Goal: Task Accomplishment & Management: Use online tool/utility

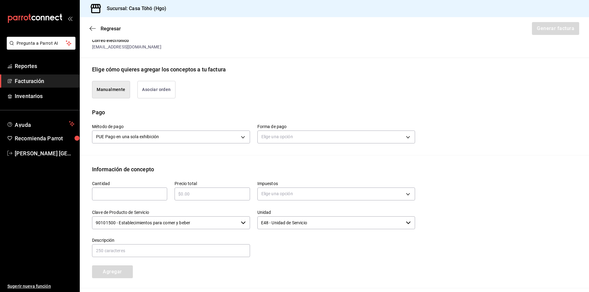
scroll to position [127, 0]
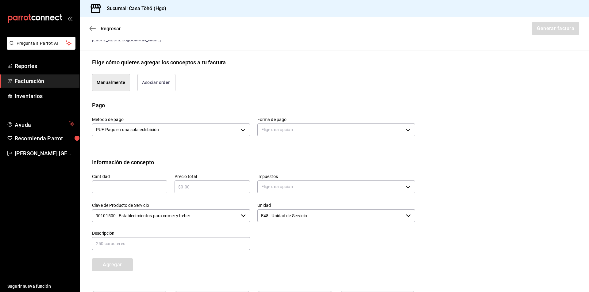
click at [173, 87] on button "Asociar orden" at bounding box center [156, 82] width 38 height 17
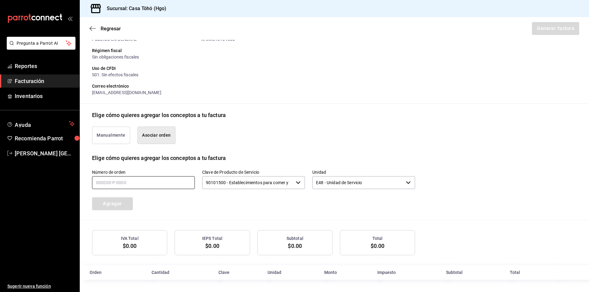
click at [138, 183] on input "text" at bounding box center [143, 182] width 103 height 13
type input "100925-P-0057"
click at [128, 204] on button "Agregar" at bounding box center [112, 203] width 41 height 13
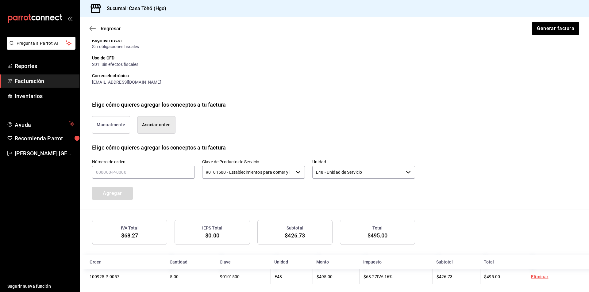
scroll to position [90, 0]
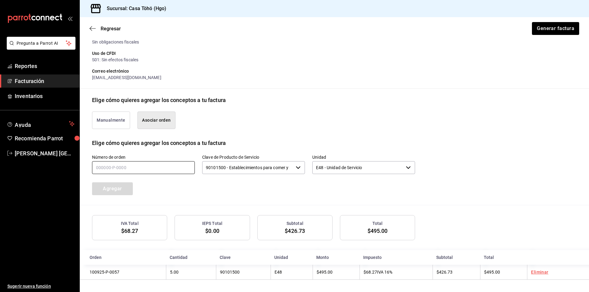
click at [119, 165] on input "text" at bounding box center [143, 167] width 103 height 13
type input "100925-P-0059"
click at [114, 192] on button "Agregar" at bounding box center [112, 188] width 41 height 13
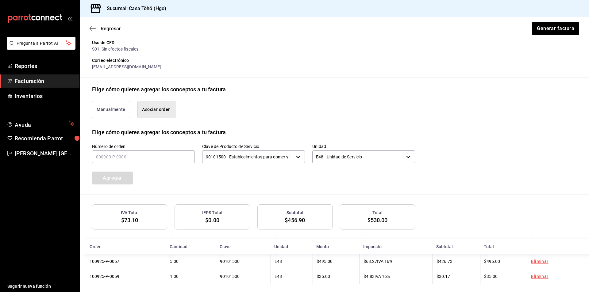
scroll to position [105, 0]
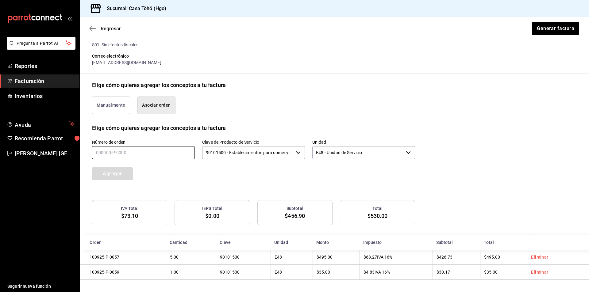
click at [158, 151] on input "text" at bounding box center [143, 152] width 103 height 13
type input "100925-P-0051"
click at [122, 171] on button "Agregar" at bounding box center [112, 173] width 41 height 13
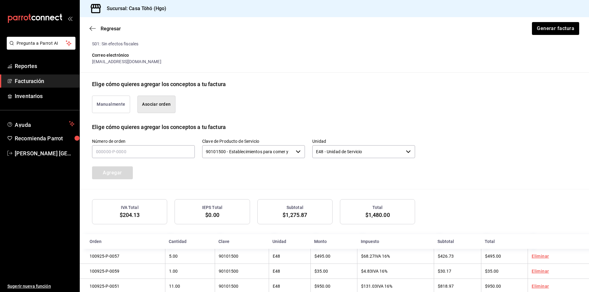
scroll to position [120, 0]
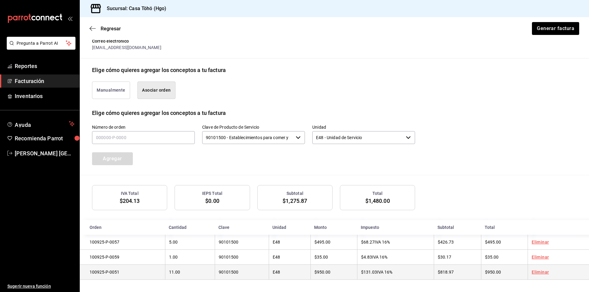
click at [540, 273] on link "Eliminar" at bounding box center [539, 272] width 17 height 5
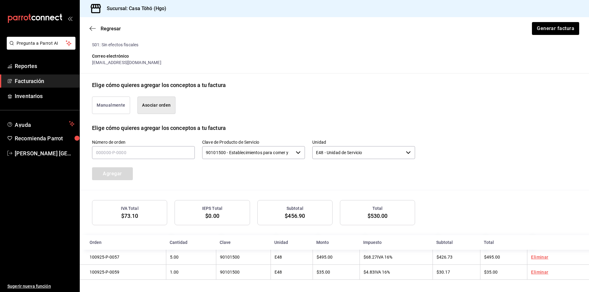
scroll to position [105, 0]
click at [120, 151] on input "text" at bounding box center [143, 152] width 103 height 13
type input "100925-P-0049"
click at [120, 172] on button "Agregar" at bounding box center [112, 173] width 41 height 13
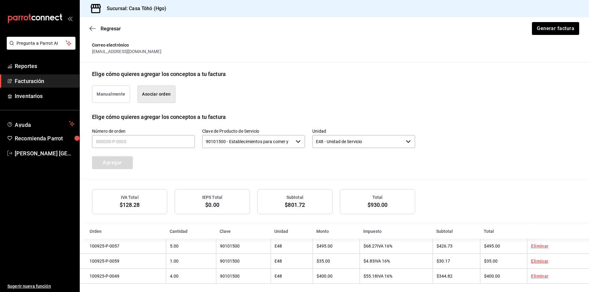
scroll to position [120, 0]
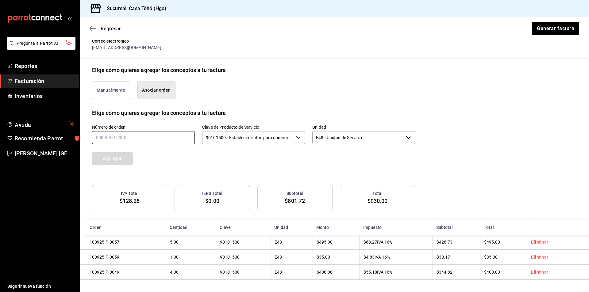
click at [170, 139] on input "text" at bounding box center [143, 137] width 103 height 13
type input "100925-P-0045"
click at [120, 157] on button "Agregar" at bounding box center [112, 158] width 41 height 13
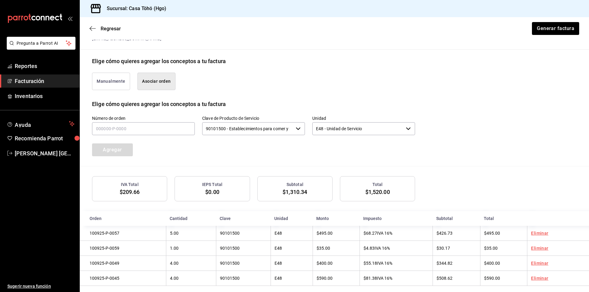
scroll to position [136, 0]
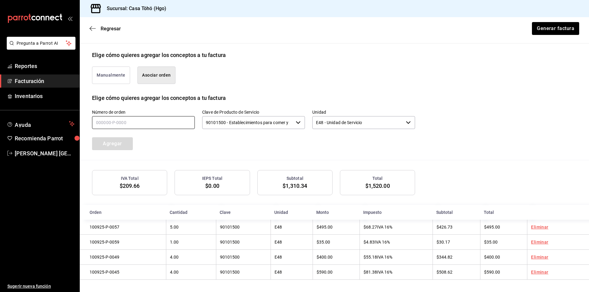
click at [137, 126] on input "text" at bounding box center [143, 122] width 103 height 13
type input "100925-P-0067"
click at [112, 139] on button "Agregar" at bounding box center [112, 143] width 41 height 13
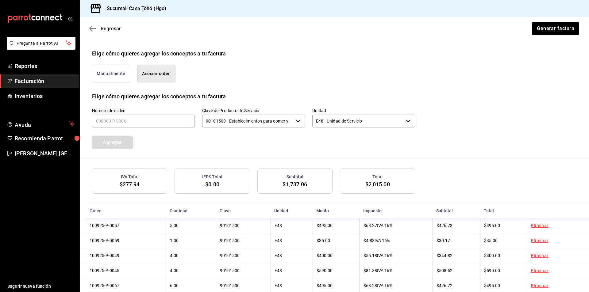
scroll to position [151, 0]
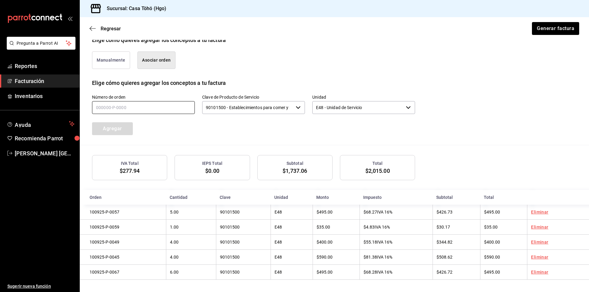
click at [138, 108] on input "text" at bounding box center [143, 107] width 103 height 13
type input "100925-P-0030"
click at [127, 122] on button "Agregar" at bounding box center [112, 128] width 41 height 13
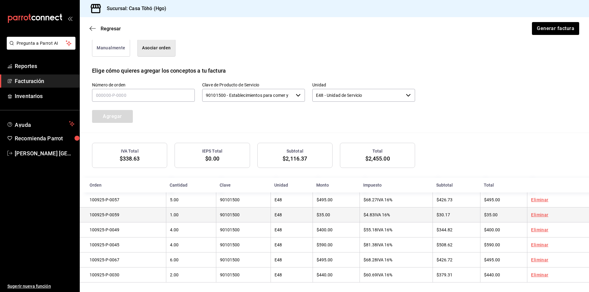
scroll to position [166, 0]
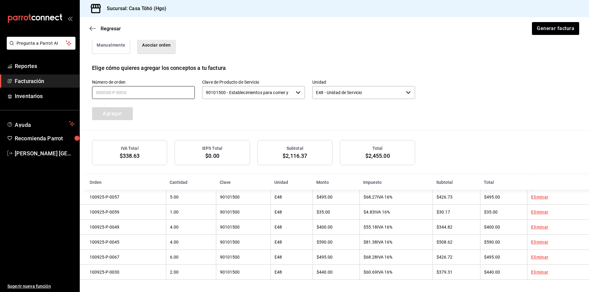
click at [152, 88] on input "text" at bounding box center [143, 92] width 103 height 13
type input "100925-P-0060"
click at [126, 112] on button "Agregar" at bounding box center [112, 113] width 41 height 13
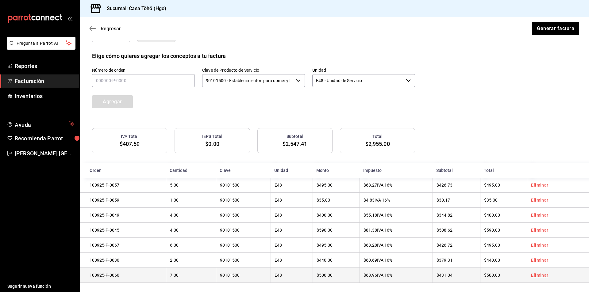
scroll to position [182, 0]
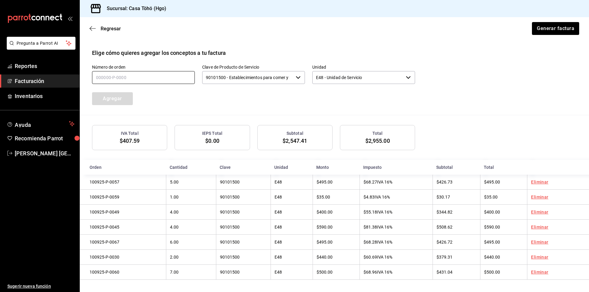
click at [143, 79] on input "text" at bounding box center [143, 77] width 103 height 13
type input "100925-P-0004"
drag, startPoint x: 106, startPoint y: 100, endPoint x: 119, endPoint y: 98, distance: 12.6
click at [107, 100] on button "Agregar" at bounding box center [112, 98] width 41 height 13
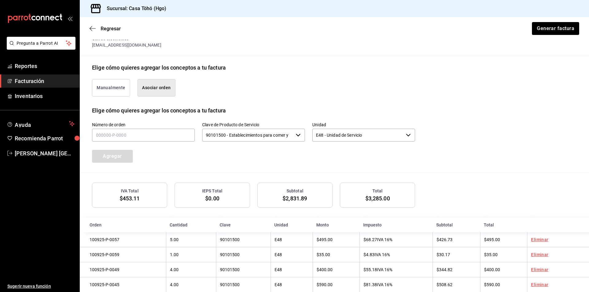
scroll to position [166, 0]
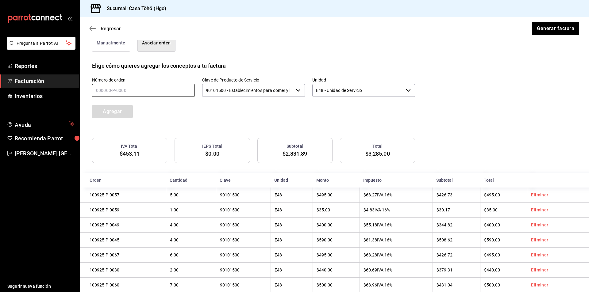
click at [153, 93] on input "text" at bounding box center [143, 90] width 103 height 13
type input "100925-P-0010"
click at [121, 111] on button "Agregar" at bounding box center [112, 111] width 41 height 13
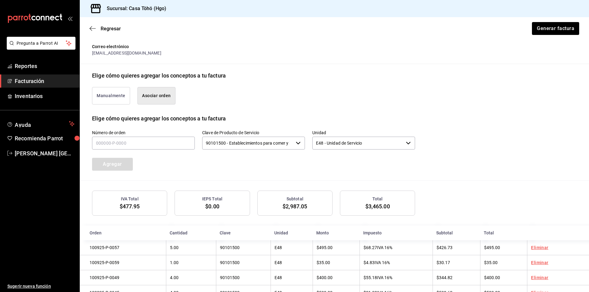
scroll to position [90, 0]
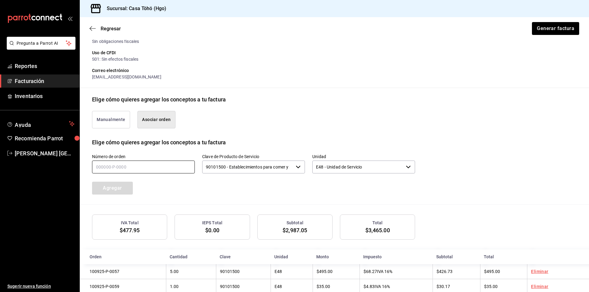
click at [161, 168] on input "text" at bounding box center [143, 167] width 103 height 13
type input "100925-P-0011"
drag, startPoint x: 126, startPoint y: 192, endPoint x: 143, endPoint y: 190, distance: 17.3
click at [125, 192] on button "Agregar" at bounding box center [112, 188] width 41 height 13
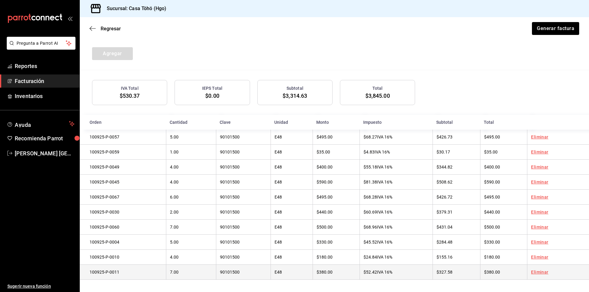
click at [540, 273] on link "Eliminar" at bounding box center [539, 272] width 17 height 5
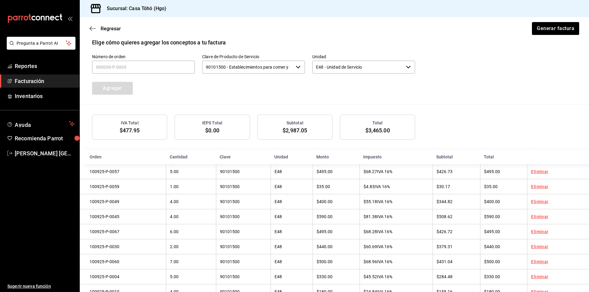
scroll to position [151, 0]
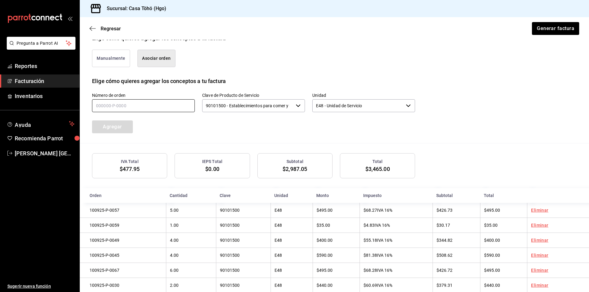
click at [151, 106] on input "text" at bounding box center [143, 105] width 103 height 13
type input "100925-P-0022"
click at [120, 125] on button "Agregar" at bounding box center [112, 126] width 41 height 13
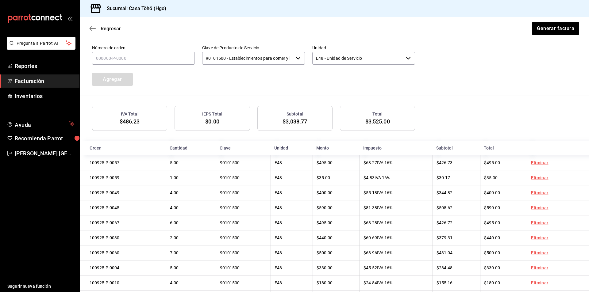
scroll to position [136, 0]
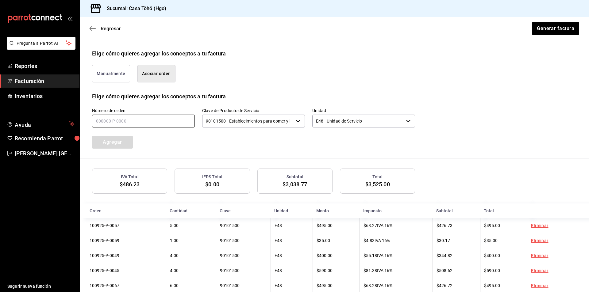
click at [135, 120] on input "text" at bounding box center [143, 121] width 103 height 13
type input "100925-P-0006"
click at [119, 141] on button "Agregar" at bounding box center [112, 142] width 41 height 13
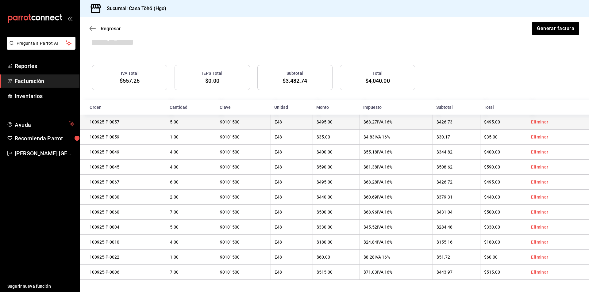
scroll to position [243, 0]
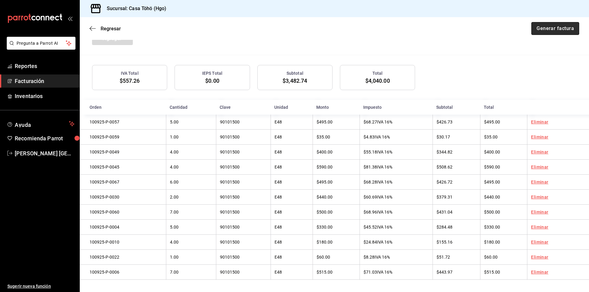
click at [542, 28] on button "Generar factura" at bounding box center [555, 28] width 48 height 13
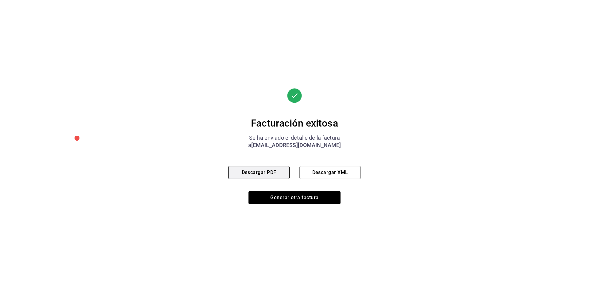
click at [257, 172] on button "Descargar PDF" at bounding box center [258, 172] width 61 height 13
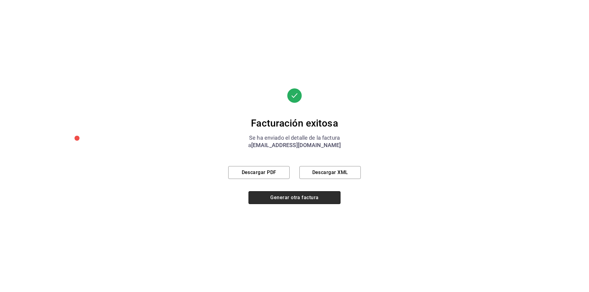
click at [271, 194] on button "Generar otra factura" at bounding box center [294, 197] width 92 height 13
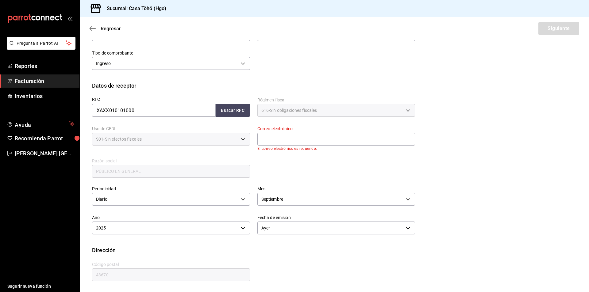
scroll to position [33, 0]
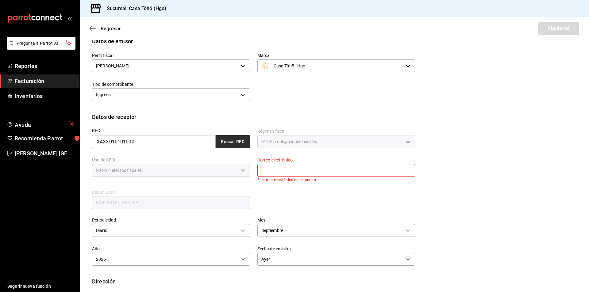
click at [216, 140] on button "Buscar RFC" at bounding box center [233, 141] width 34 height 13
type input "[EMAIL_ADDRESS][DOMAIN_NAME]"
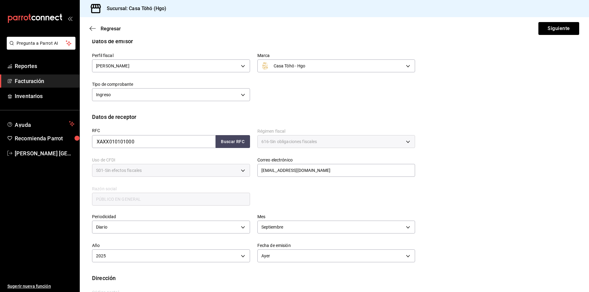
click at [307, 217] on label "Mes" at bounding box center [336, 217] width 158 height 4
click at [559, 26] on button "Siguiente" at bounding box center [558, 28] width 41 height 13
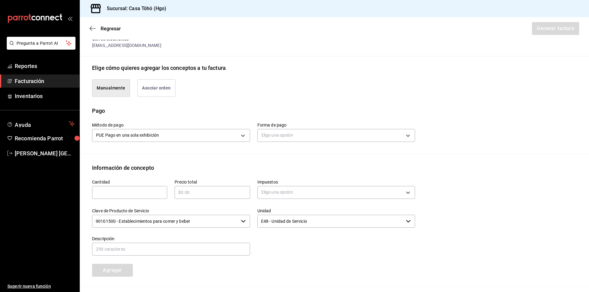
scroll to position [125, 0]
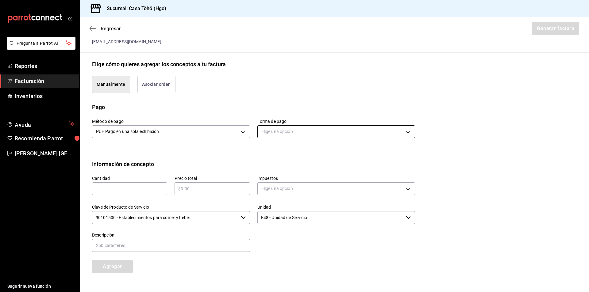
click at [301, 137] on body "Pregunta a Parrot AI Reportes Facturación Inventarios Ayuda Recomienda Parrot […" at bounding box center [294, 146] width 589 height 292
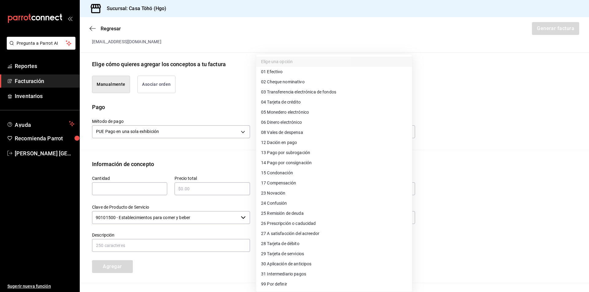
click at [297, 246] on span "28 Tarjeta de débito" at bounding box center [280, 244] width 38 height 6
type input "28"
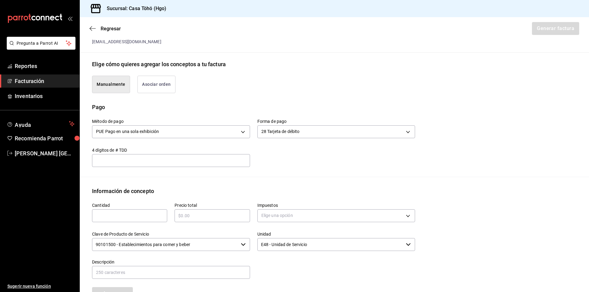
click at [249, 179] on div "Emisor Perfil fiscal [PERSON_NAME] Tipo de comprobante Ingreso Receptor Nombre …" at bounding box center [334, 145] width 509 height 450
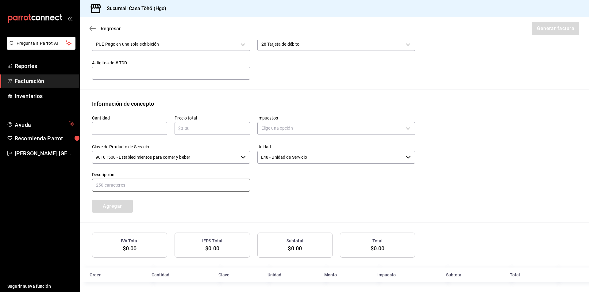
scroll to position [215, 0]
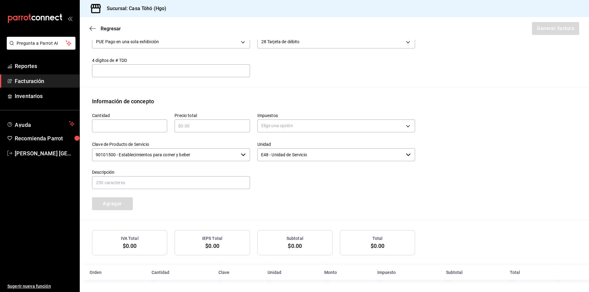
click at [109, 128] on input "text" at bounding box center [129, 125] width 75 height 7
type input "1"
click at [194, 128] on input "text" at bounding box center [211, 125] width 75 height 7
type input "$420"
click at [333, 203] on div "Cantidad 1 ​ Precio total $420 ​ Impuestos Elige una opción Clave de Producto d…" at bounding box center [250, 157] width 330 height 105
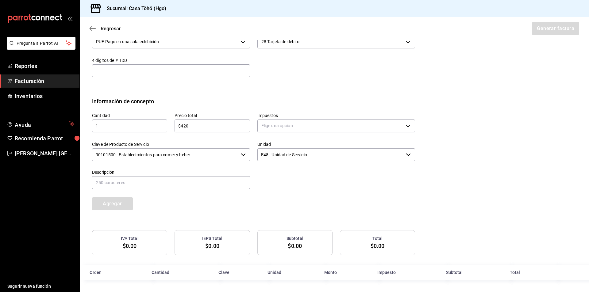
click at [263, 117] on div "Elige una opción" at bounding box center [336, 125] width 158 height 16
click at [265, 129] on body "Pregunta a Parrot AI Reportes Facturación Inventarios Ayuda Recomienda Parrot […" at bounding box center [294, 146] width 589 height 292
click at [273, 176] on span "IVA 16%" at bounding box center [269, 175] width 16 height 6
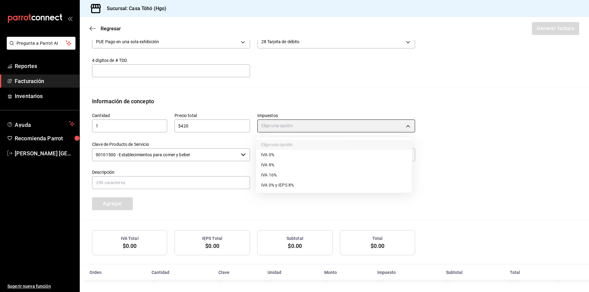
type input "IVA_16"
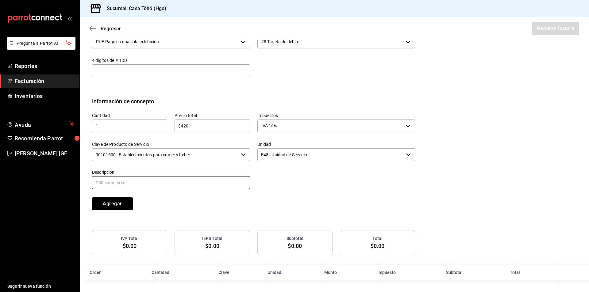
click at [184, 185] on input "text" at bounding box center [171, 182] width 158 height 13
click at [161, 183] on input "VENTA PUBLICO EN GENERAL [DATE][PERSON_NAME]" at bounding box center [171, 182] width 158 height 13
type input "VENTA PUBLICO EN GENERAL [DATE]"
click at [258, 192] on div "Cantidad 1 ​ Precio total $420 ​ Impuestos IVA 16% IVA_16 Clave de Producto de …" at bounding box center [250, 157] width 330 height 105
click at [118, 205] on button "Agregar" at bounding box center [112, 203] width 41 height 13
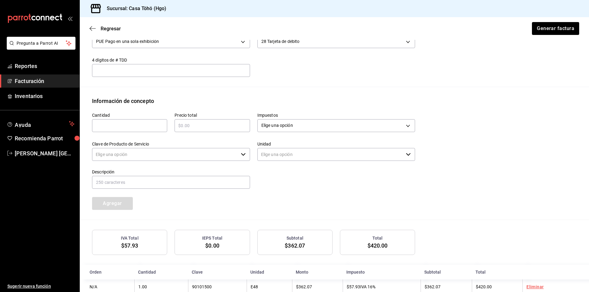
type input "90101500 - Establecimientos para comer y beber"
type input "E48 - Unidad de Servicio"
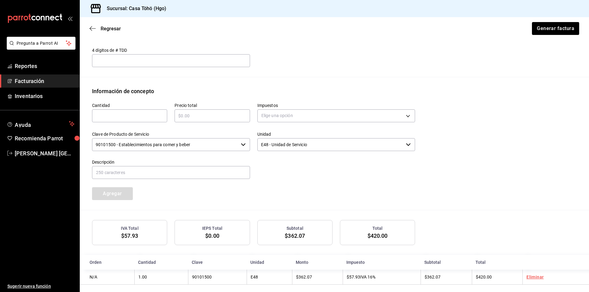
scroll to position [231, 0]
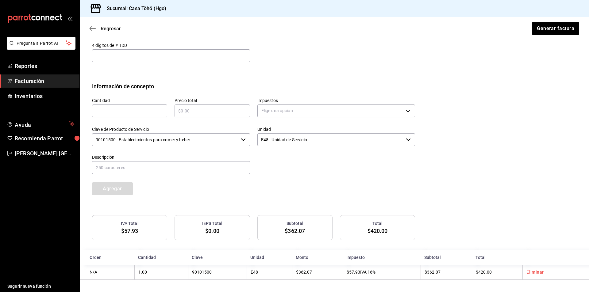
click at [107, 111] on input "text" at bounding box center [129, 110] width 75 height 7
type input "1"
click at [203, 111] on input "text" at bounding box center [211, 110] width 75 height 7
type input "$2"
type input "$210"
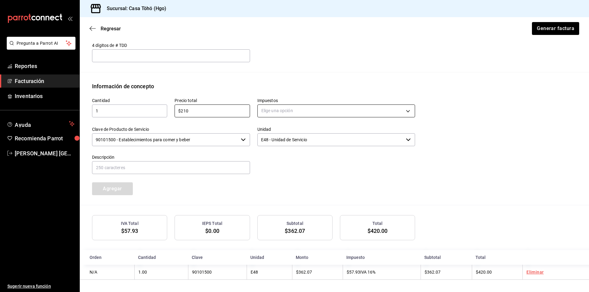
click at [284, 112] on body "Pregunta a Parrot AI Reportes Facturación Inventarios Ayuda Recomienda Parrot […" at bounding box center [294, 146] width 589 height 292
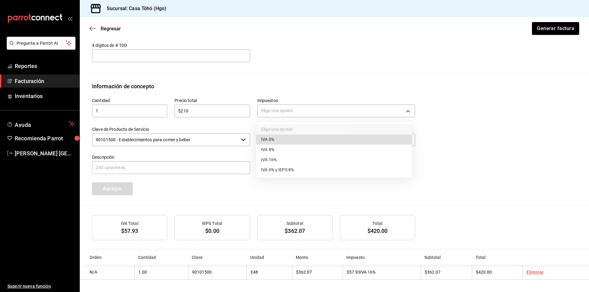
click at [278, 156] on li "IVA 16%" at bounding box center [334, 160] width 156 height 10
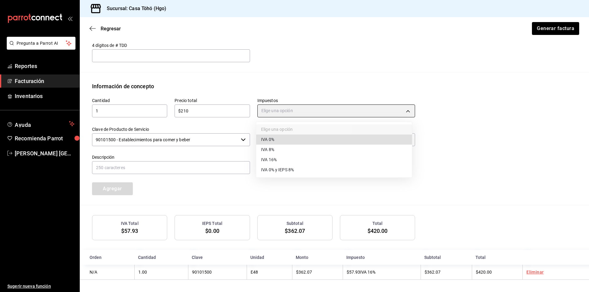
type input "IVA_16"
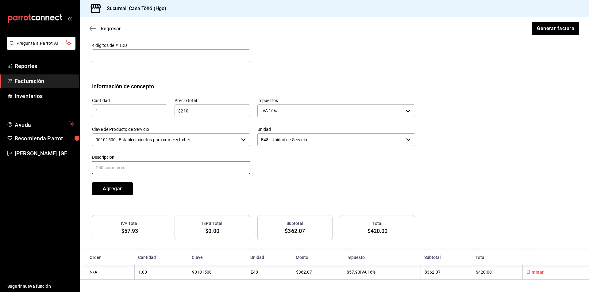
click at [209, 170] on input "text" at bounding box center [171, 167] width 158 height 13
click at [160, 167] on input "VENTA PUBLICO EN GENERAL [DATE][PERSON_NAME]" at bounding box center [171, 167] width 158 height 13
click at [227, 162] on input "VENTA PUBLICO EN GENERAL [DATE]" at bounding box center [171, 167] width 158 height 13
type input "VENTA PUBLICO EN GENERAL [DATE]"
click at [102, 187] on button "Agregar" at bounding box center [112, 188] width 41 height 13
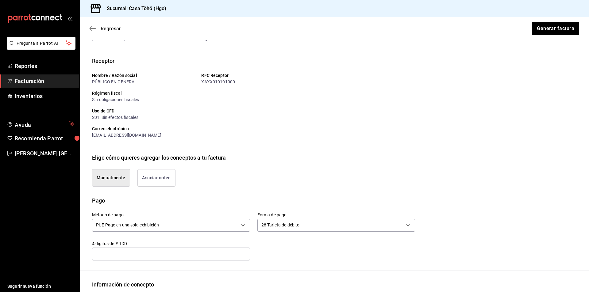
scroll to position [0, 0]
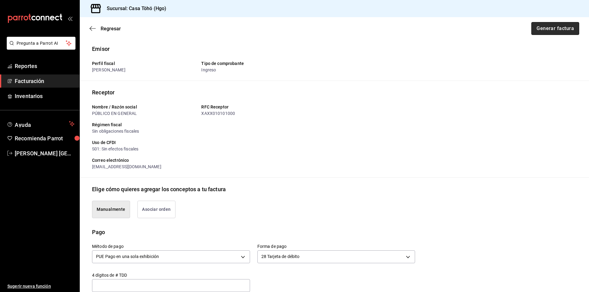
click at [550, 29] on button "Generar factura" at bounding box center [555, 28] width 48 height 13
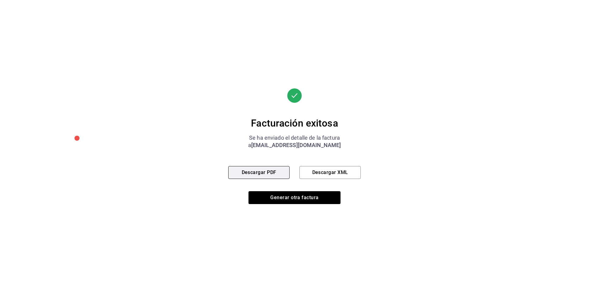
click at [264, 171] on button "Descargar PDF" at bounding box center [258, 172] width 61 height 13
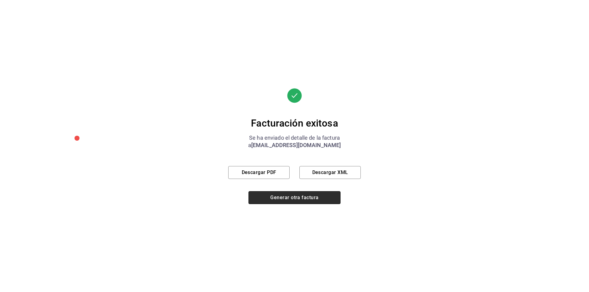
click at [297, 199] on button "Generar otra factura" at bounding box center [294, 197] width 92 height 13
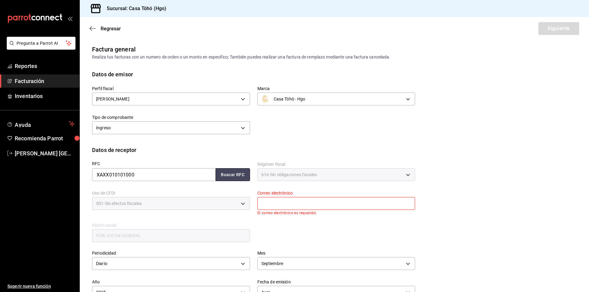
click at [236, 181] on button "Buscar RFC" at bounding box center [233, 174] width 34 height 13
type input "[EMAIL_ADDRESS][DOMAIN_NAME]"
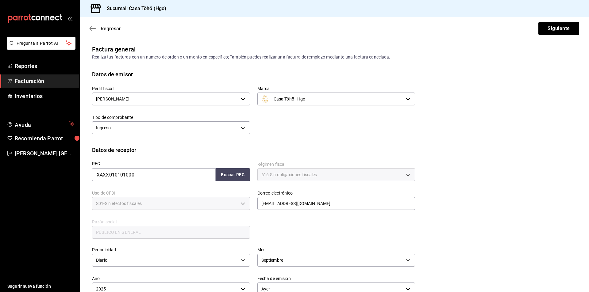
click at [320, 226] on div "RFC XAXX010101000 Buscar RFC Régimen fiscal 616 - Sin obligaciones fiscales 616…" at bounding box center [250, 197] width 330 height 86
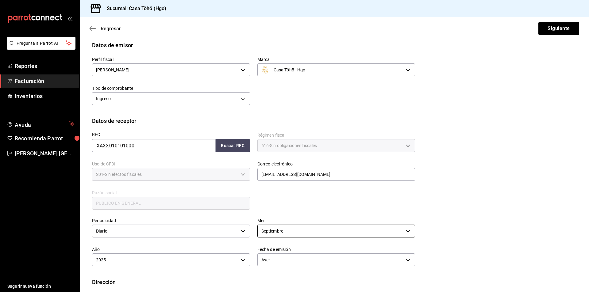
scroll to position [61, 0]
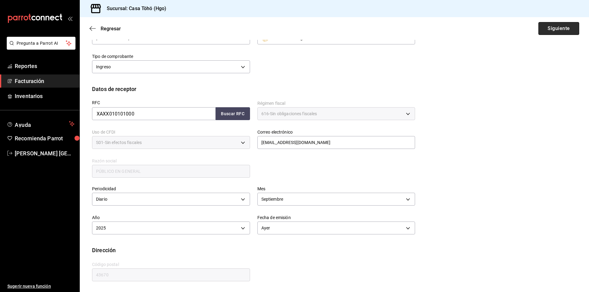
click at [555, 30] on button "Siguiente" at bounding box center [558, 28] width 41 height 13
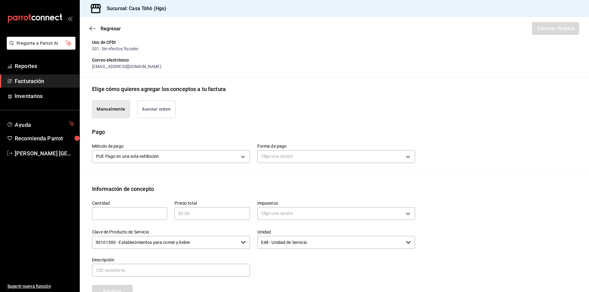
scroll to position [184, 0]
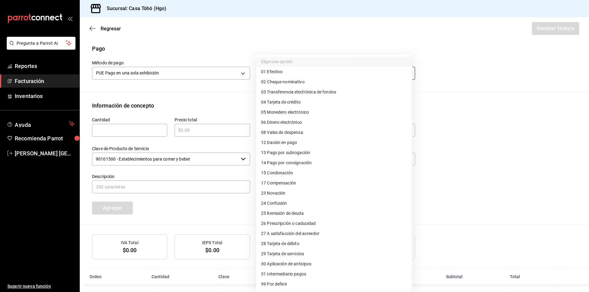
click at [308, 73] on body "Pregunta a Parrot AI Reportes Facturación Inventarios Ayuda Recomienda Parrot […" at bounding box center [294, 146] width 589 height 292
click at [194, 49] on div at bounding box center [294, 146] width 589 height 292
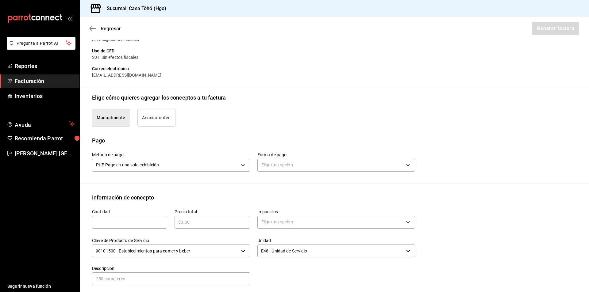
click at [154, 120] on button "Asociar orden" at bounding box center [156, 117] width 38 height 17
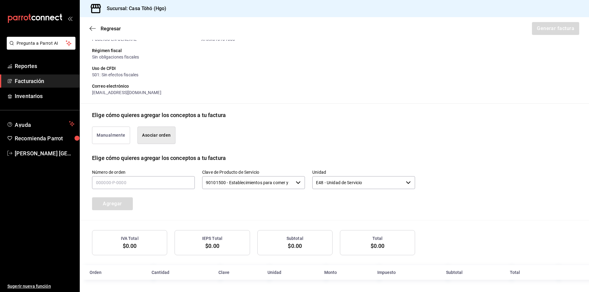
scroll to position [74, 0]
click at [156, 132] on button "Asociar orden" at bounding box center [156, 135] width 38 height 17
click at [129, 187] on input "text" at bounding box center [143, 182] width 103 height 13
type input "100925-P-0048"
click at [128, 201] on button "Agregar" at bounding box center [112, 203] width 41 height 13
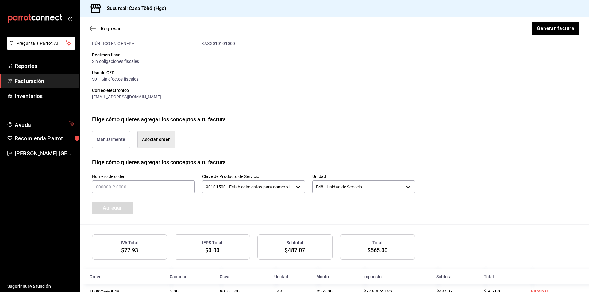
scroll to position [59, 0]
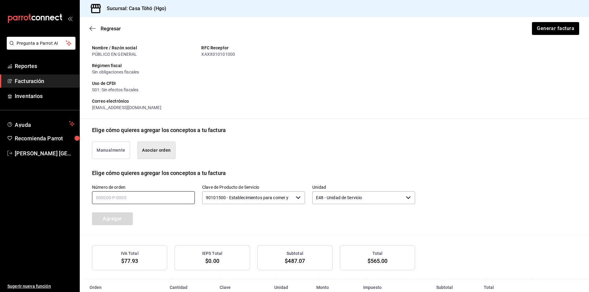
click at [127, 196] on input "text" at bounding box center [143, 197] width 103 height 13
type input "100925-P-0048"
click at [123, 220] on button "Agregar" at bounding box center [112, 218] width 41 height 13
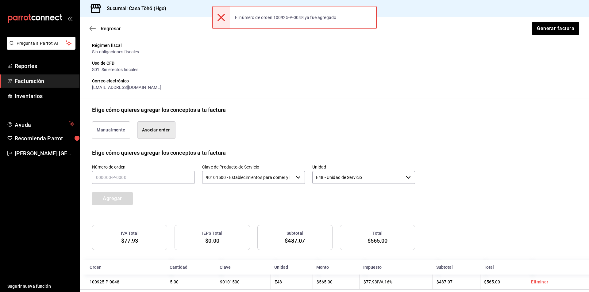
scroll to position [90, 0]
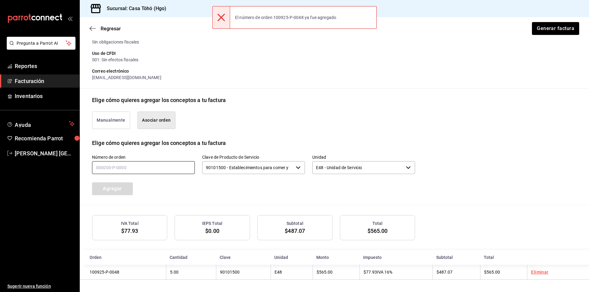
click at [158, 168] on input "text" at bounding box center [143, 167] width 103 height 13
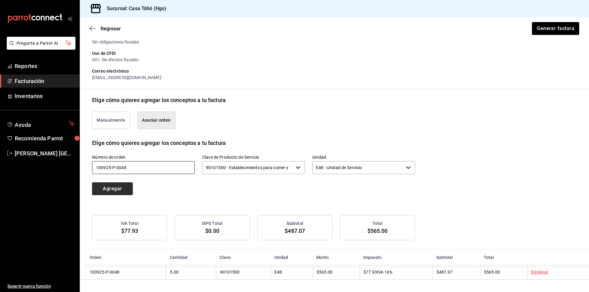
type input "100925-P-0048"
click at [122, 190] on button "Agregar" at bounding box center [112, 188] width 41 height 13
click at [149, 172] on input "text" at bounding box center [143, 167] width 103 height 13
type input "100925-P-0037"
click at [127, 187] on button "Agregar" at bounding box center [112, 188] width 41 height 13
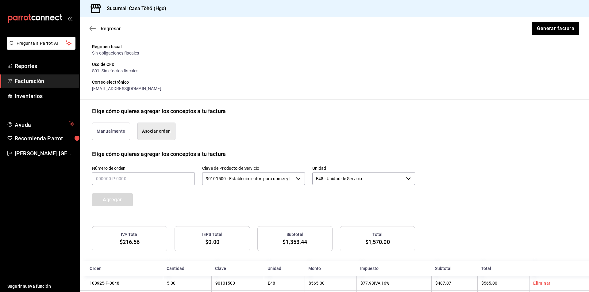
scroll to position [44, 0]
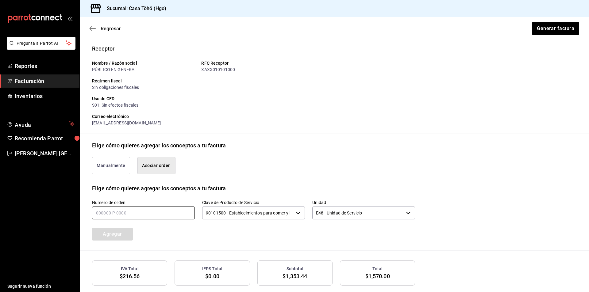
click at [167, 211] on input "text" at bounding box center [143, 213] width 103 height 13
type input "100925-P-0065"
click at [126, 234] on button "Agregar" at bounding box center [112, 234] width 41 height 13
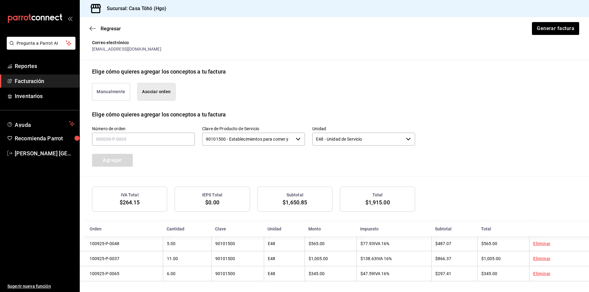
scroll to position [120, 0]
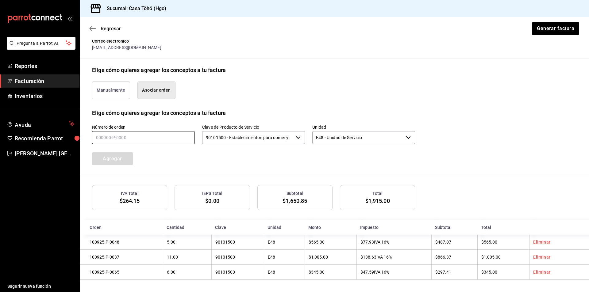
click at [144, 135] on input "text" at bounding box center [143, 137] width 103 height 13
type input "100925-P-0061"
click at [121, 162] on button "Agregar" at bounding box center [112, 158] width 41 height 13
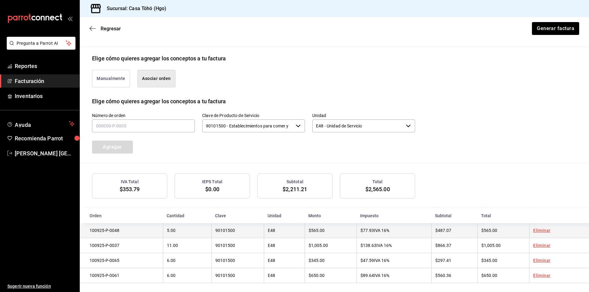
scroll to position [136, 0]
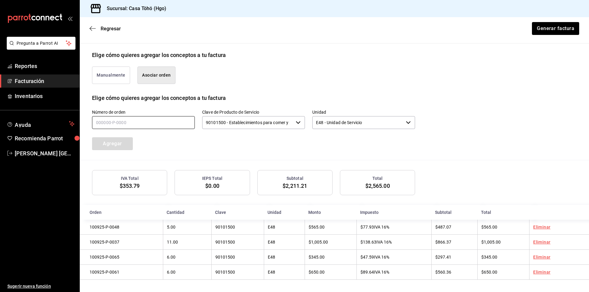
click at [127, 122] on input "text" at bounding box center [143, 122] width 103 height 13
type input "100925-P-0008"
click at [124, 148] on button "Agregar" at bounding box center [112, 143] width 41 height 13
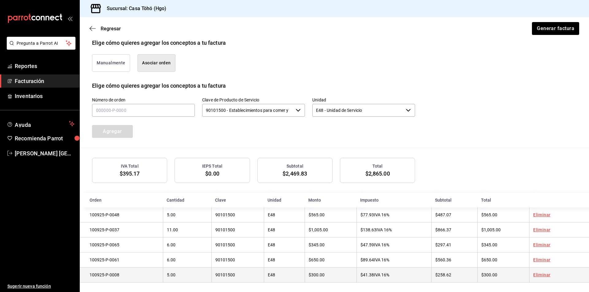
scroll to position [151, 0]
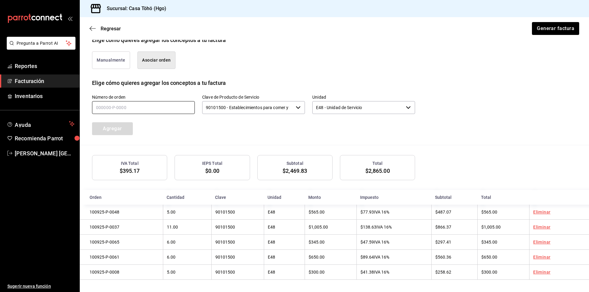
click at [147, 108] on input "text" at bounding box center [143, 107] width 103 height 13
type input "100925-P-0001"
click at [116, 132] on button "Agregar" at bounding box center [112, 128] width 41 height 13
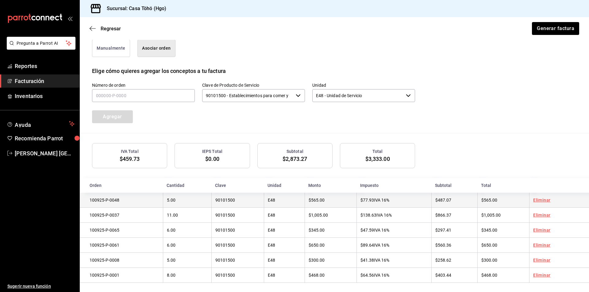
scroll to position [166, 0]
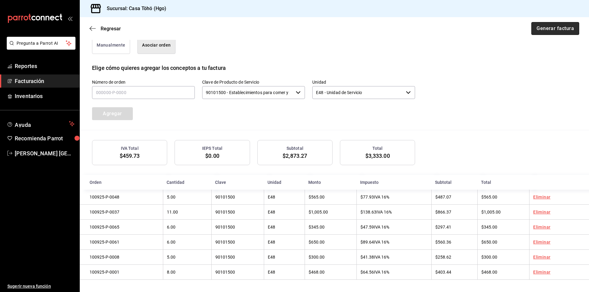
click at [554, 28] on button "Generar factura" at bounding box center [555, 28] width 48 height 13
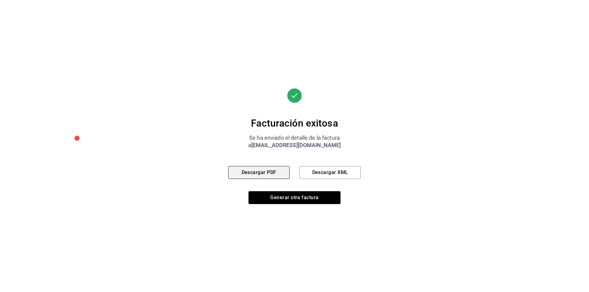
click at [269, 171] on button "Descargar PDF" at bounding box center [258, 172] width 61 height 13
click at [378, 138] on div "Facturación exitosa Se ha enviado el detalle de la factura a [EMAIL_ADDRESS][DO…" at bounding box center [294, 146] width 589 height 292
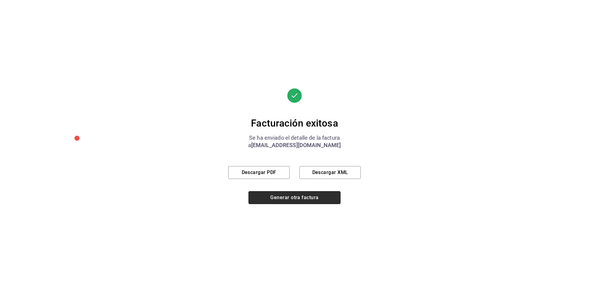
click at [306, 198] on button "Generar otra factura" at bounding box center [294, 197] width 92 height 13
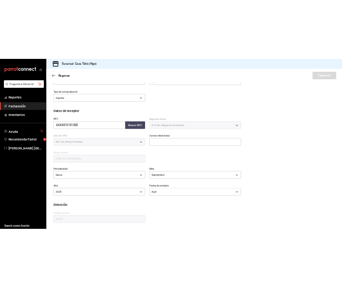
scroll to position [33, 0]
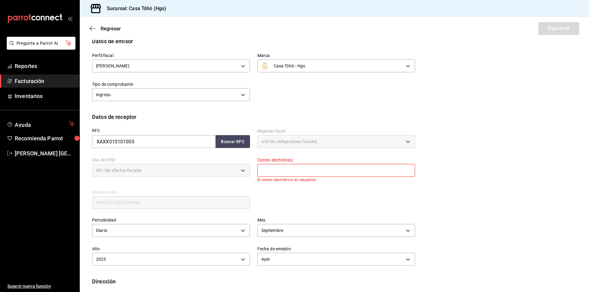
drag, startPoint x: 247, startPoint y: 111, endPoint x: 246, endPoint y: 126, distance: 14.7
click at [247, 111] on div "Perfil fiscal [PERSON_NAME] 3714fea9-f59b-4145-9474-cc315d4ea63f Marca Casa Töh…" at bounding box center [334, 78] width 484 height 67
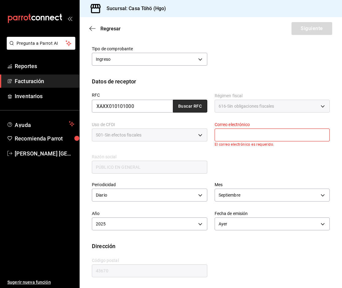
click at [196, 108] on button "Buscar RFC" at bounding box center [190, 106] width 34 height 13
type input "[EMAIL_ADDRESS][DOMAIN_NAME]"
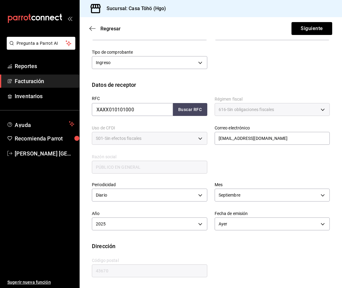
click at [231, 161] on div "RFC XAXX010101000 Buscar RFC Régimen fiscal 616 - Sin obligaciones fiscales 616…" at bounding box center [208, 132] width 246 height 86
click at [299, 32] on button "Siguiente" at bounding box center [312, 28] width 41 height 13
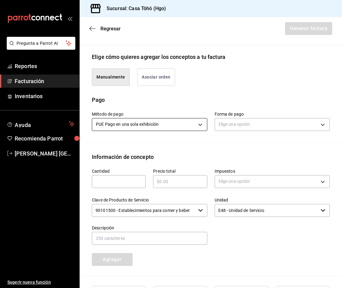
scroll to position [133, 0]
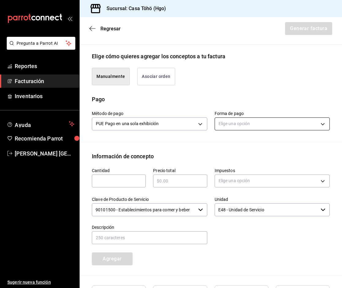
click at [240, 124] on body "Pregunta a Parrot AI Reportes Facturación Inventarios Ayuda Recomienda Parrot […" at bounding box center [171, 144] width 342 height 288
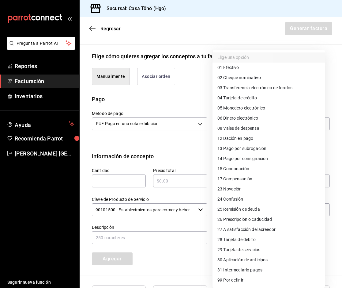
click at [247, 101] on span "04 Tarjeta de crédito" at bounding box center [238, 98] width 40 height 6
type input "04"
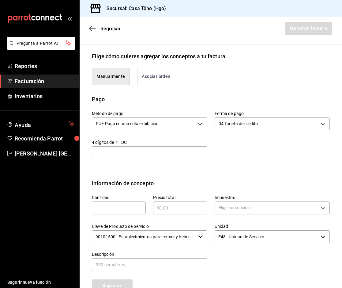
click at [259, 167] on div "Método de pago PUE Pago en una sola exhibición PUE Forma de pago 04 Tarjeta de …" at bounding box center [211, 136] width 238 height 66
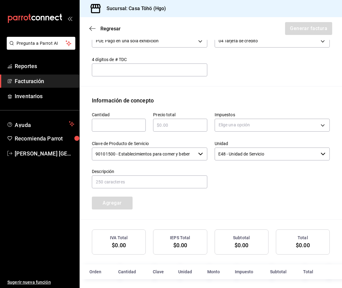
scroll to position [219, 0]
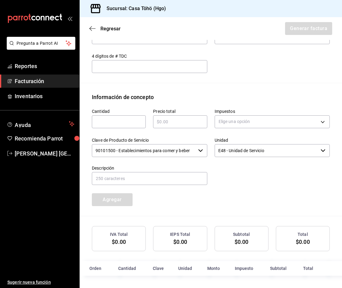
click at [126, 119] on input "text" at bounding box center [119, 121] width 54 height 7
type input "1"
click at [182, 116] on div "​" at bounding box center [180, 121] width 54 height 13
type input "$302"
click at [227, 120] on body "Pregunta a Parrot AI Reportes Facturación Inventarios Ayuda Recomienda Parrot […" at bounding box center [171, 144] width 342 height 288
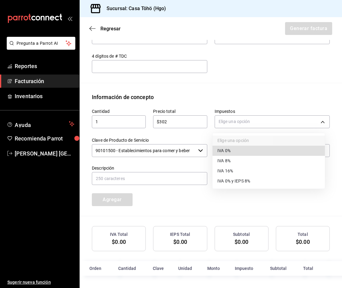
click at [230, 170] on span "IVA 16%" at bounding box center [226, 171] width 16 height 6
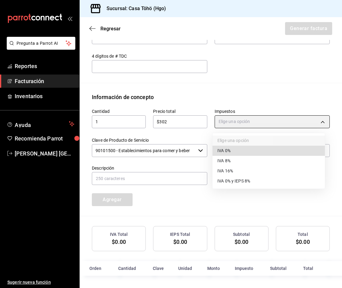
type input "IVA_16"
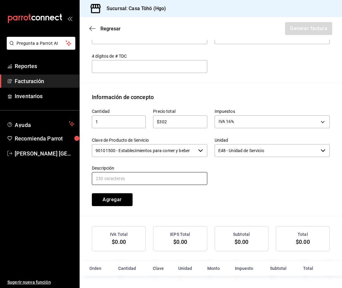
click at [167, 176] on input "text" at bounding box center [150, 178] width 116 height 13
click at [147, 178] on input "VENTA PUBLICO EN GENERAL [DATE][PERSON_NAME]" at bounding box center [150, 178] width 116 height 13
drag, startPoint x: 156, startPoint y: 177, endPoint x: 207, endPoint y: 181, distance: 50.5
click at [207, 181] on div "Cantidad 1 ​ Precio total $302 ​ Impuestos IVA 16% IVA_16 Clave de Producto de …" at bounding box center [208, 153] width 246 height 105
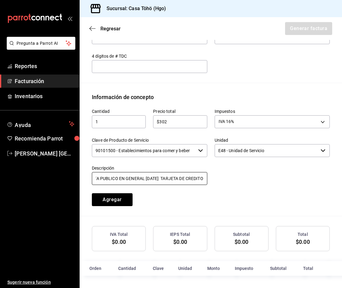
scroll to position [0, 56]
click at [114, 179] on input "VENTA PUBLICO EN GENERAL [DATE] TARJETA DE CREDITO" at bounding box center [150, 178] width 116 height 13
drag, startPoint x: 110, startPoint y: 179, endPoint x: 201, endPoint y: 181, distance: 91.1
click at [201, 181] on input "VENTA PUBLICO EN GENERAL [DATE] TARJETA DE CREDITO" at bounding box center [150, 178] width 116 height 13
type input "VENTA PUBLICO EN GENERAL [DATE] TARJETA DE CREDITO"
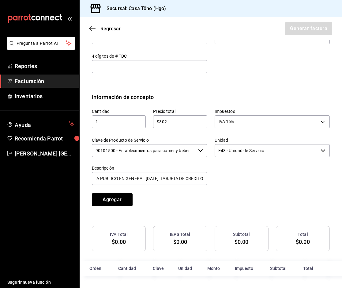
scroll to position [0, 0]
click at [245, 187] on div "Cantidad 1 ​ Precio total $302 ​ Impuestos IVA 16% IVA_16 Clave de Producto de …" at bounding box center [208, 153] width 246 height 105
click at [118, 201] on button "Agregar" at bounding box center [112, 199] width 41 height 13
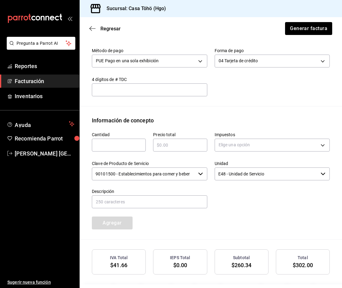
scroll to position [143, 0]
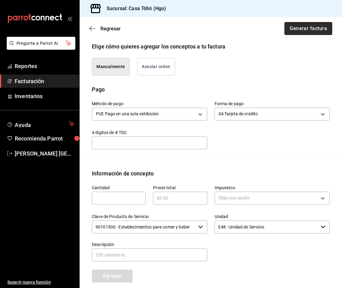
click at [302, 32] on button "Generar factura" at bounding box center [309, 28] width 48 height 13
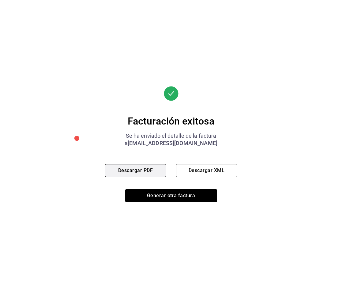
click at [130, 170] on button "Descargar PDF" at bounding box center [135, 170] width 61 height 13
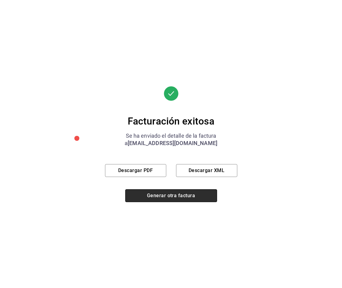
click at [166, 195] on button "Generar otra factura" at bounding box center [171, 195] width 92 height 13
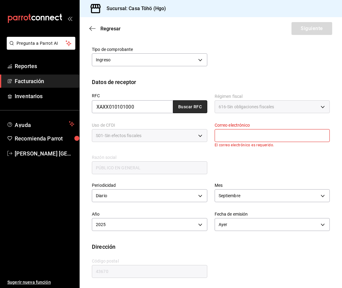
click at [192, 106] on button "Buscar RFC" at bounding box center [190, 106] width 34 height 13
type input "[EMAIL_ADDRESS][DOMAIN_NAME]"
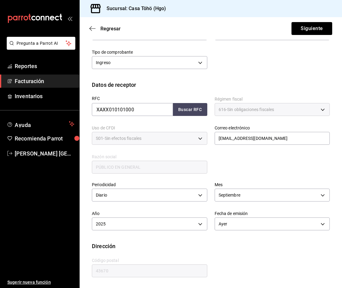
scroll to position [72, 0]
click at [237, 181] on div "Mes [DATE]" at bounding box center [269, 188] width 123 height 29
click at [315, 25] on button "Siguiente" at bounding box center [312, 28] width 41 height 13
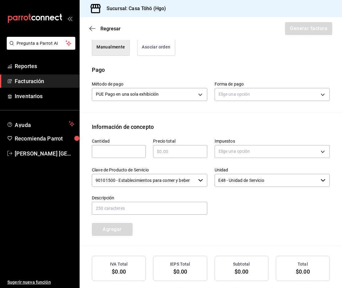
scroll to position [164, 0]
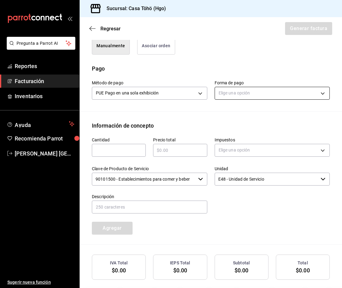
click at [233, 89] on body "Pregunta a Parrot AI Reportes Facturación Inventarios Ayuda Recomienda Parrot […" at bounding box center [171, 144] width 342 height 288
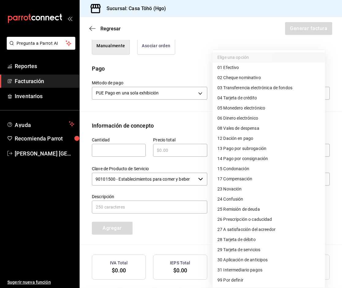
click at [242, 244] on li "28 Tarjeta de débito" at bounding box center [269, 240] width 113 height 10
type input "28"
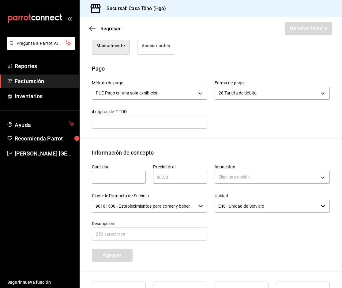
click at [242, 134] on div "Método de pago PUE Pago en una sola exhibición PUE Forma de pago 28 Tarjeta de …" at bounding box center [211, 106] width 238 height 66
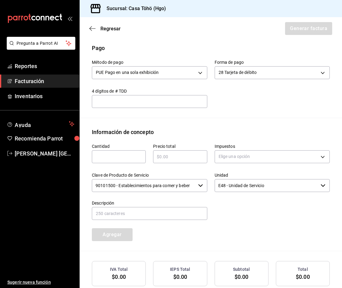
scroll to position [219, 0]
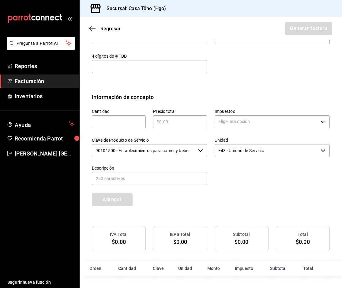
click at [129, 119] on input "text" at bounding box center [119, 121] width 54 height 7
type input "1"
click at [156, 120] on input "text" at bounding box center [180, 121] width 54 height 7
type input "$288"
click at [214, 122] on body "Pregunta a Parrot AI Reportes Facturación Inventarios Ayuda Recomienda Parrot […" at bounding box center [171, 144] width 342 height 288
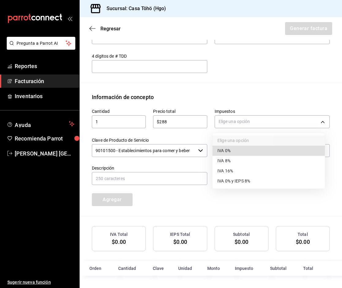
click at [238, 172] on li "IVA 16%" at bounding box center [269, 171] width 113 height 10
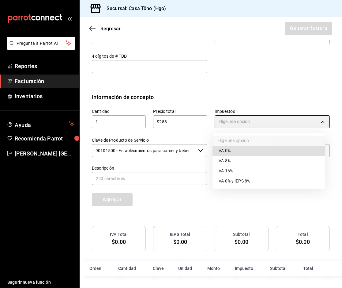
type input "IVA_16"
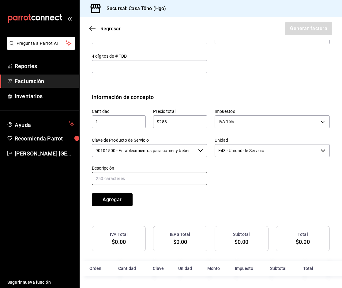
click at [185, 180] on input "text" at bounding box center [150, 178] width 116 height 13
drag, startPoint x: 156, startPoint y: 176, endPoint x: 212, endPoint y: 184, distance: 57.3
click at [212, 184] on div "Cantidad 1 ​ Precio total $288 ​ Impuestos IVA 16% IVA_16 Clave de Producto de …" at bounding box center [208, 153] width 246 height 105
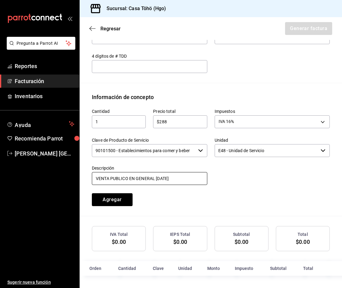
type input "VENTA PUBLICO EN GENERAL [DATE]"
click at [222, 187] on div "Cantidad 1 ​ Precio total $288 ​ Impuestos IVA 16% IVA_16 Clave de Producto de …" at bounding box center [208, 153] width 246 height 105
click at [127, 198] on button "Agregar" at bounding box center [112, 199] width 41 height 13
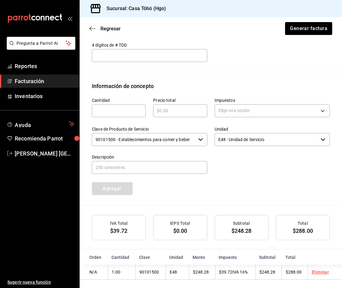
scroll to position [235, 0]
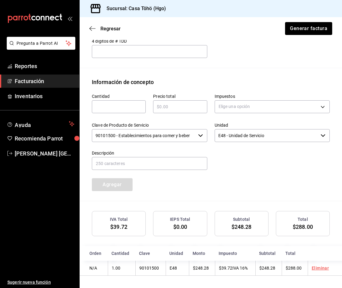
click at [236, 185] on div "Cantidad ​ Precio total ​ Impuestos Elige una opción Clave de Producto de Servi…" at bounding box center [208, 138] width 246 height 105
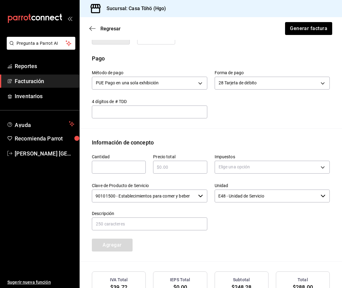
scroll to position [174, 0]
click at [311, 27] on button "Generar factura" at bounding box center [309, 28] width 48 height 13
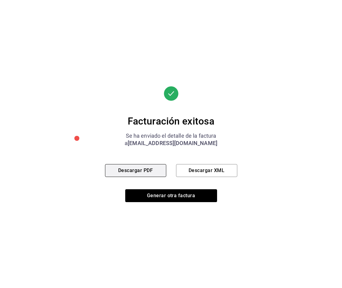
click at [137, 171] on button "Descargar PDF" at bounding box center [135, 170] width 61 height 13
